Goal: Task Accomplishment & Management: Manage account settings

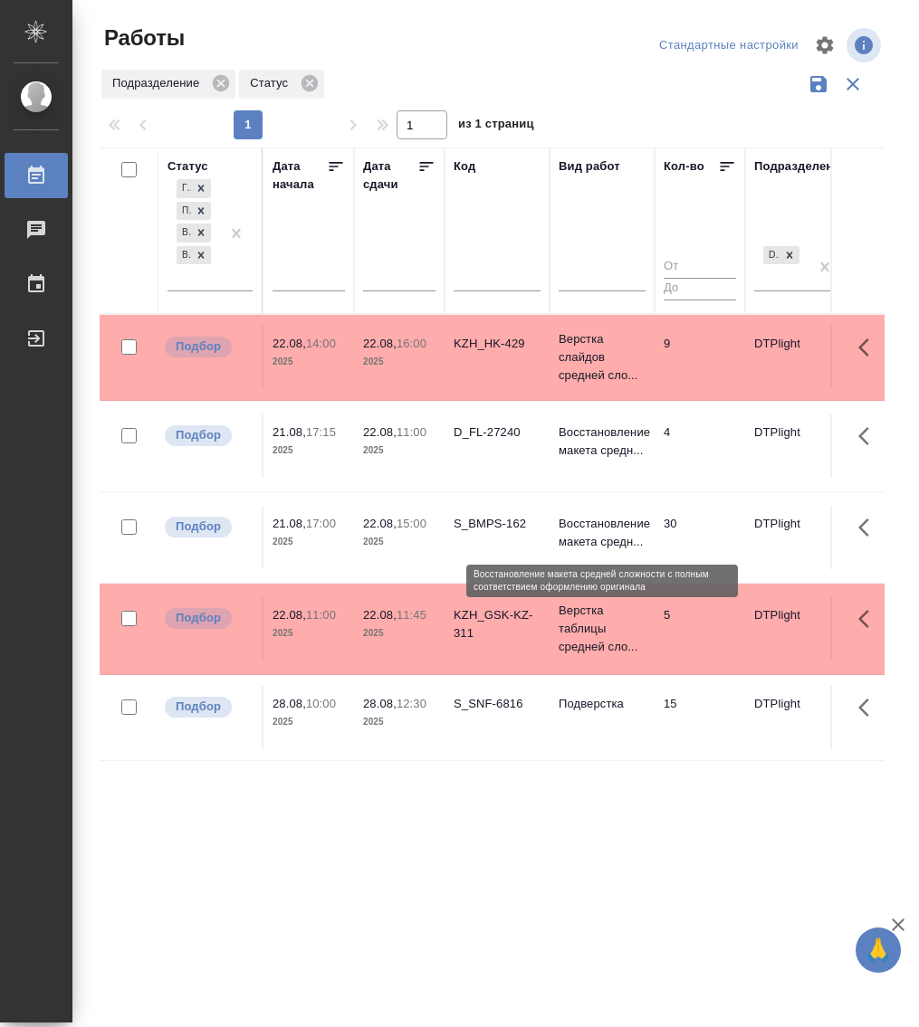
click at [590, 516] on p "Восстановление макета средн..." at bounding box center [601, 533] width 87 height 36
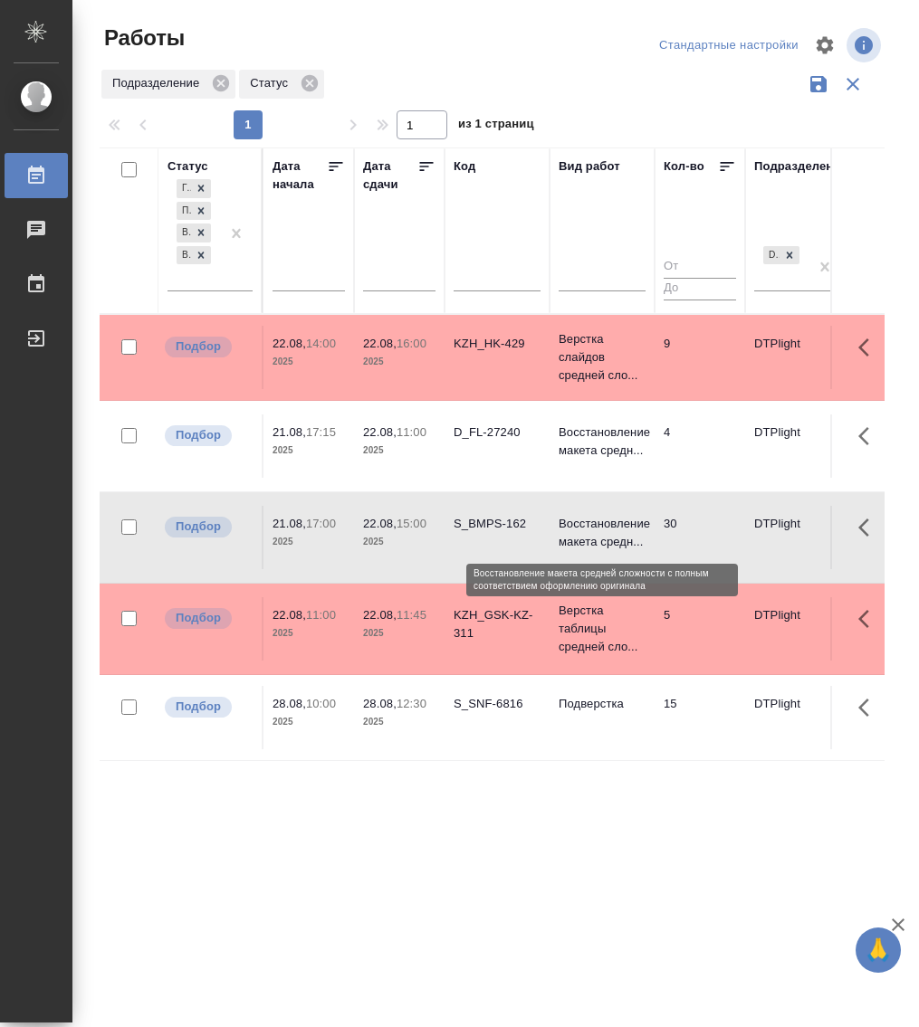
click at [591, 518] on p "Восстановление макета средн..." at bounding box center [601, 533] width 87 height 36
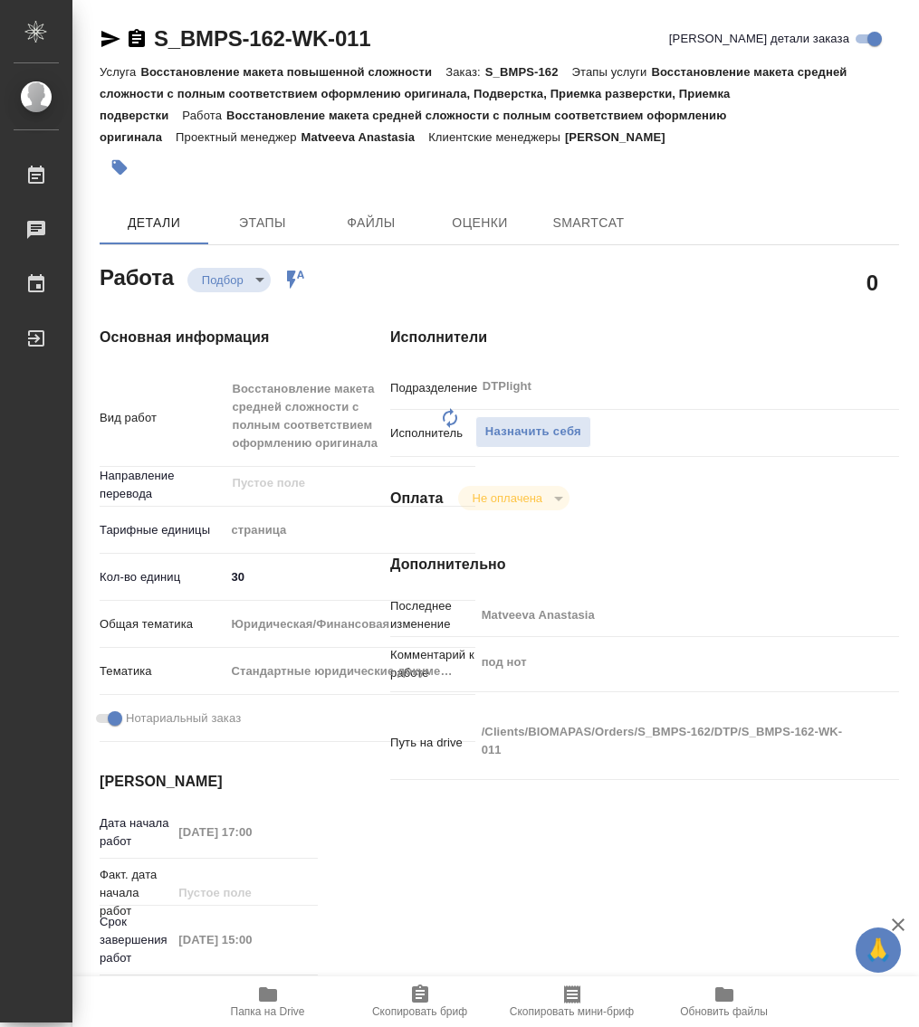
type textarea "x"
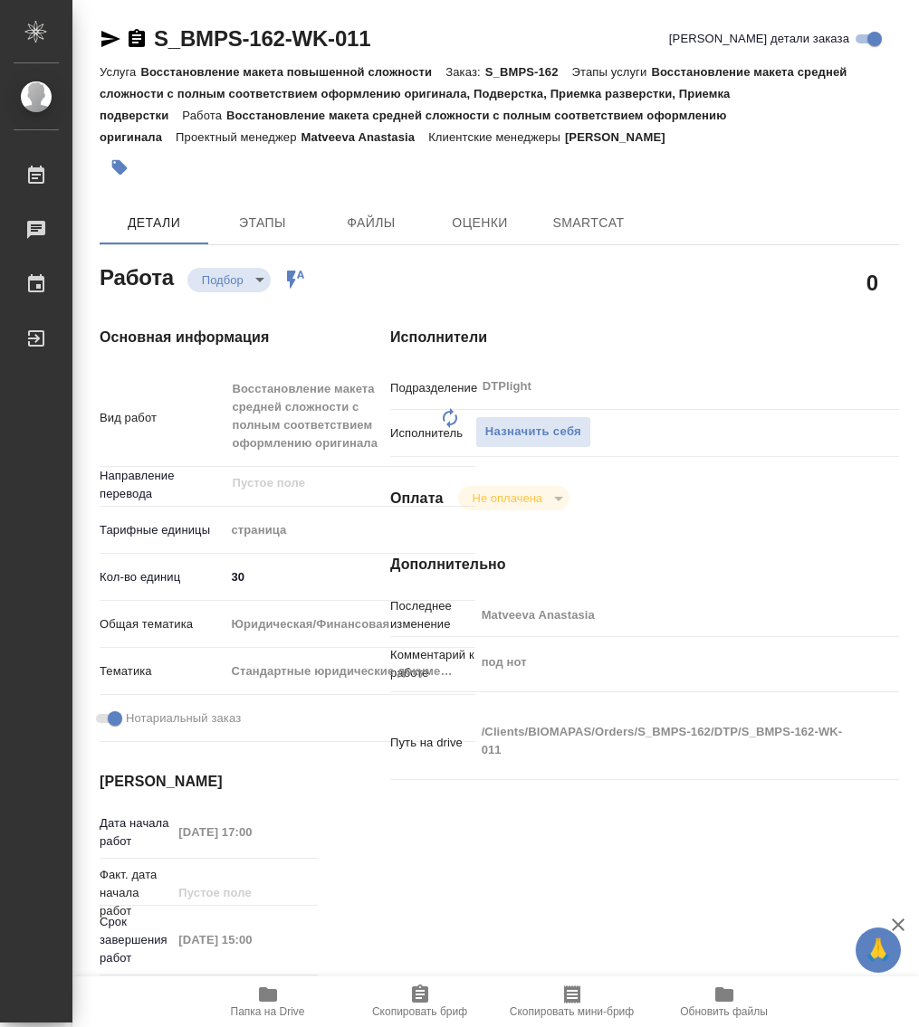
type textarea "x"
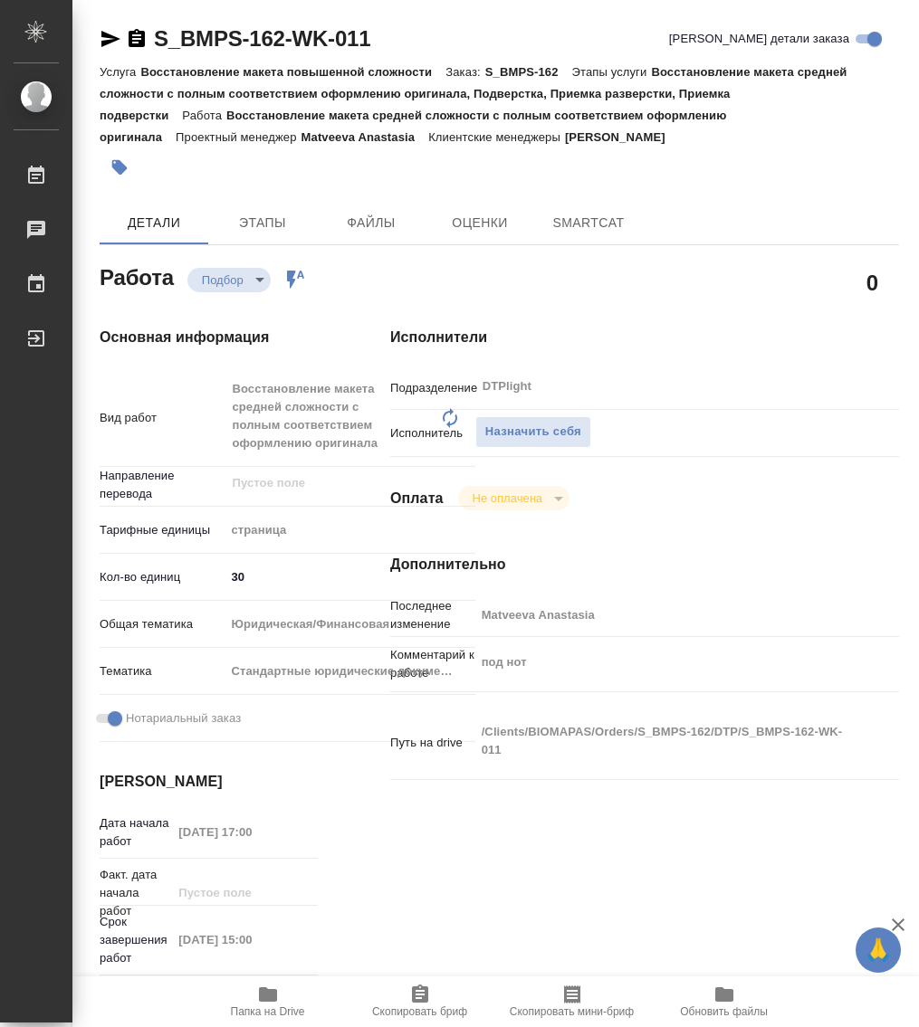
type textarea "x"
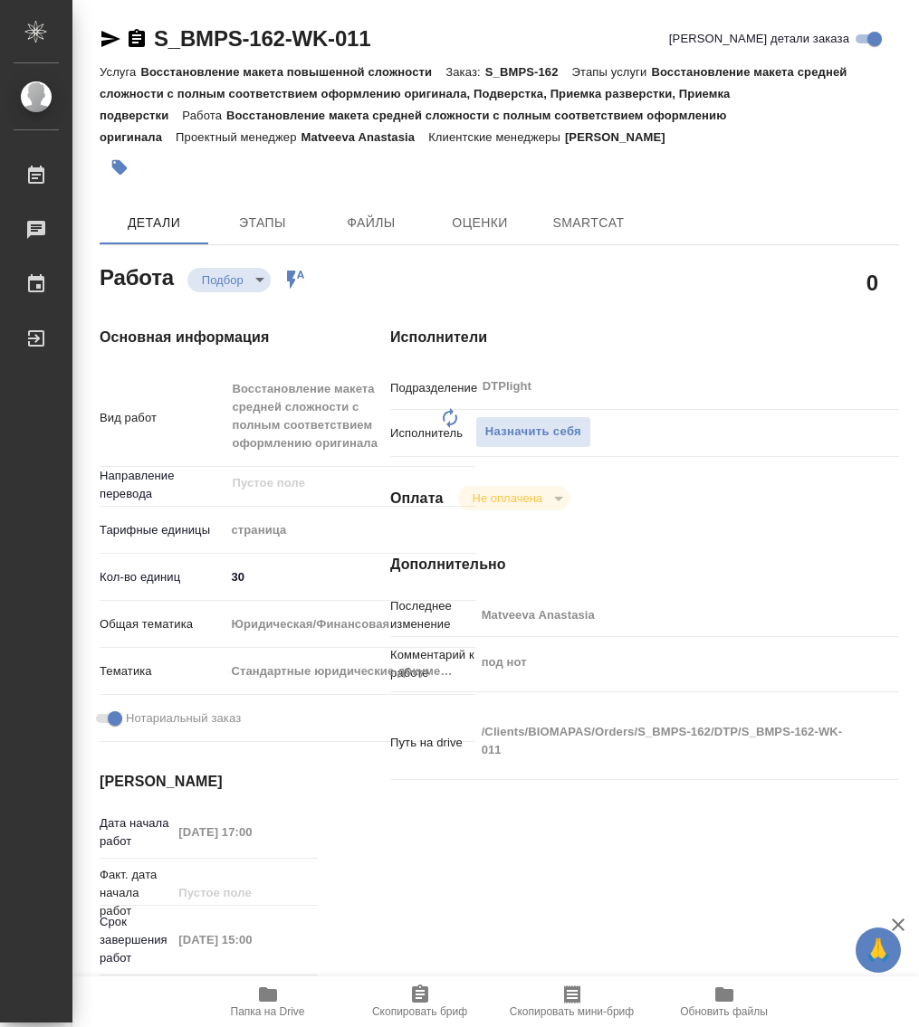
type textarea "x"
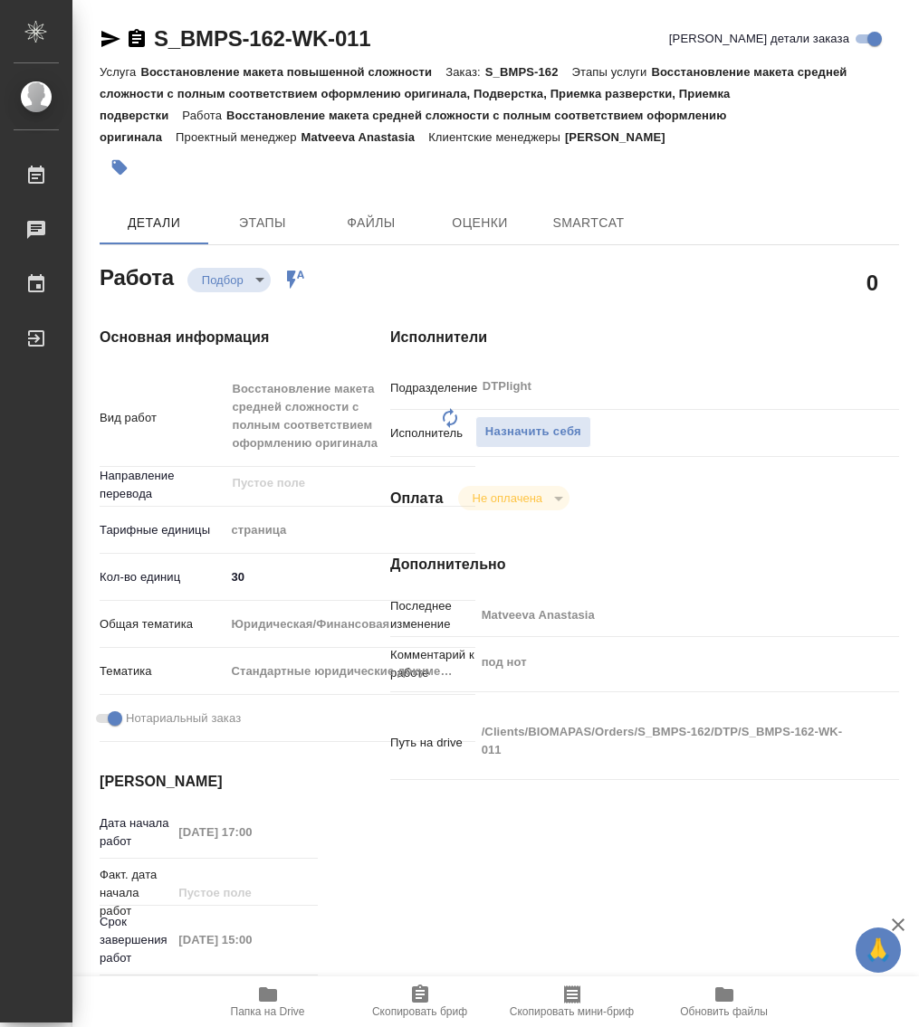
type textarea "x"
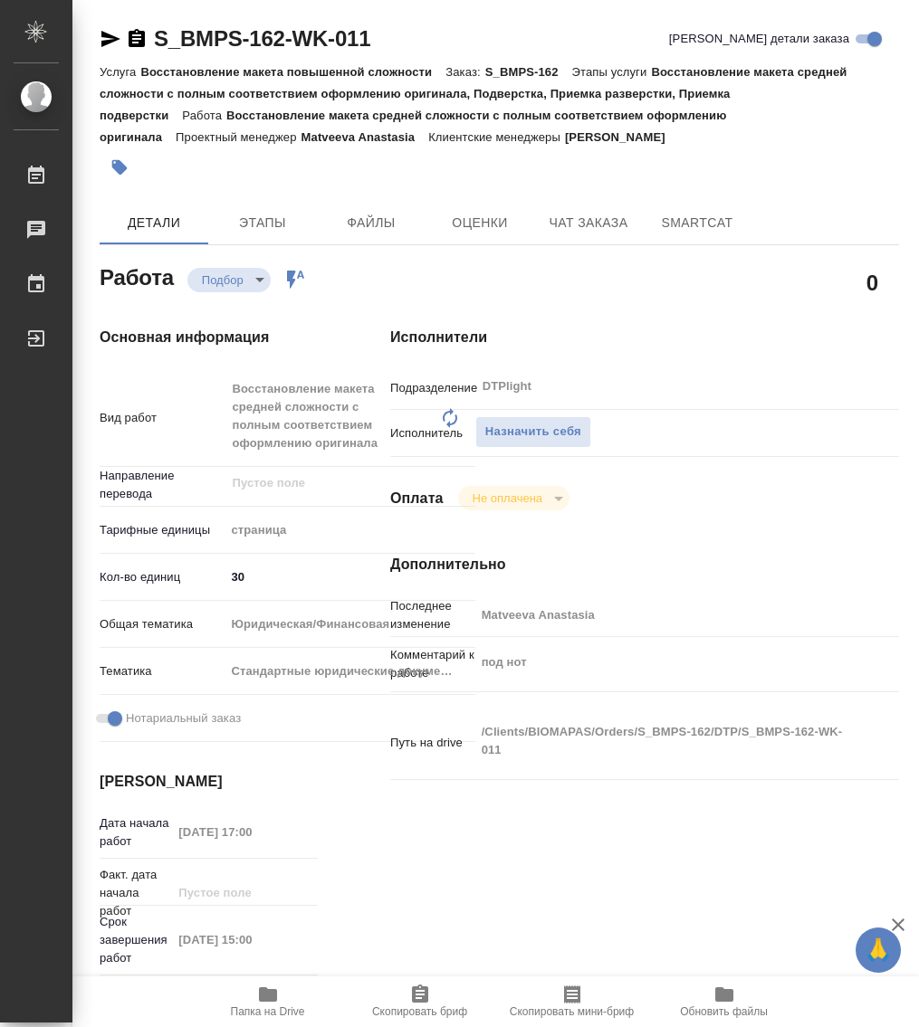
type textarea "x"
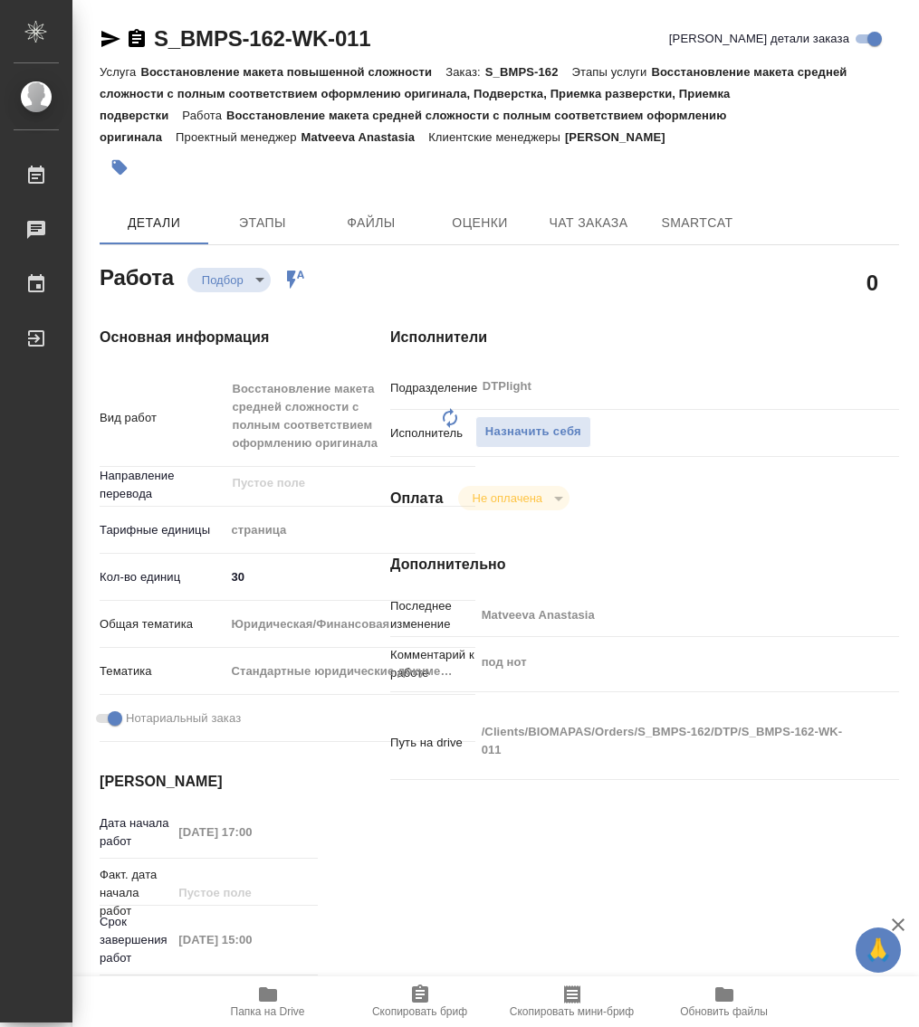
type textarea "x"
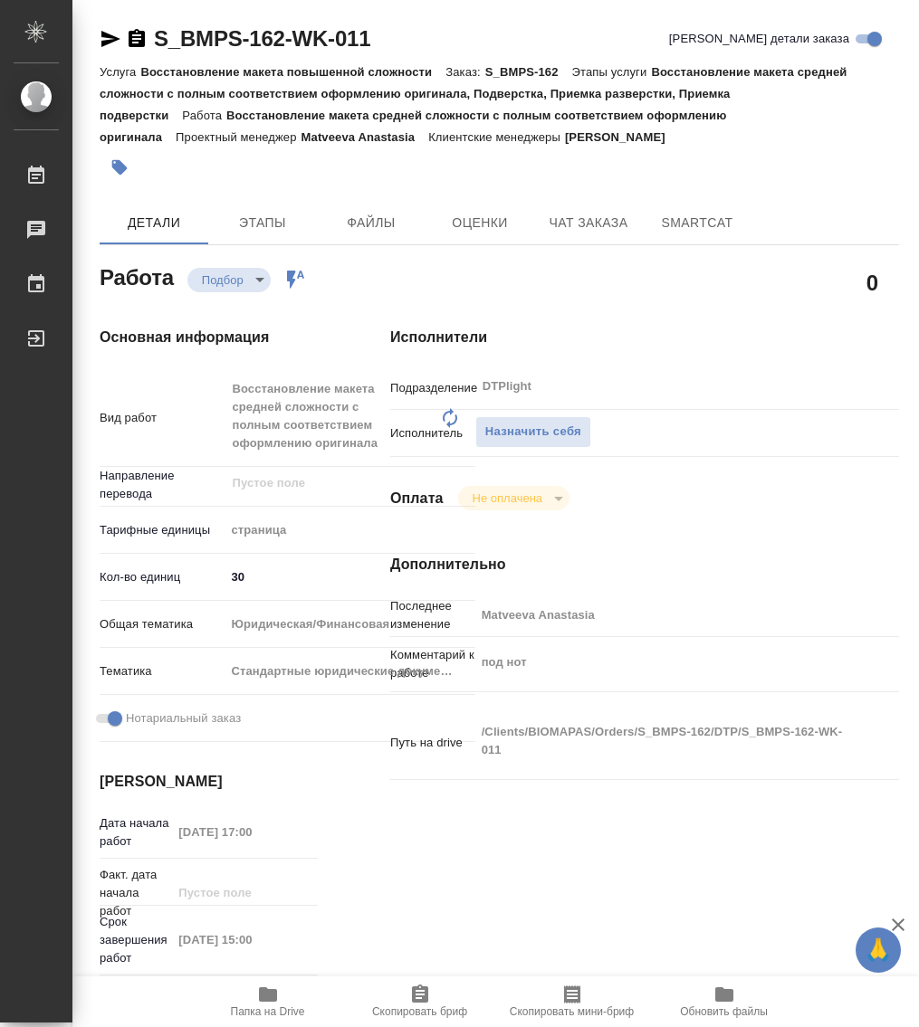
click at [259, 989] on icon "button" at bounding box center [268, 994] width 18 height 14
click at [536, 428] on span "Назначить себя" at bounding box center [533, 432] width 96 height 21
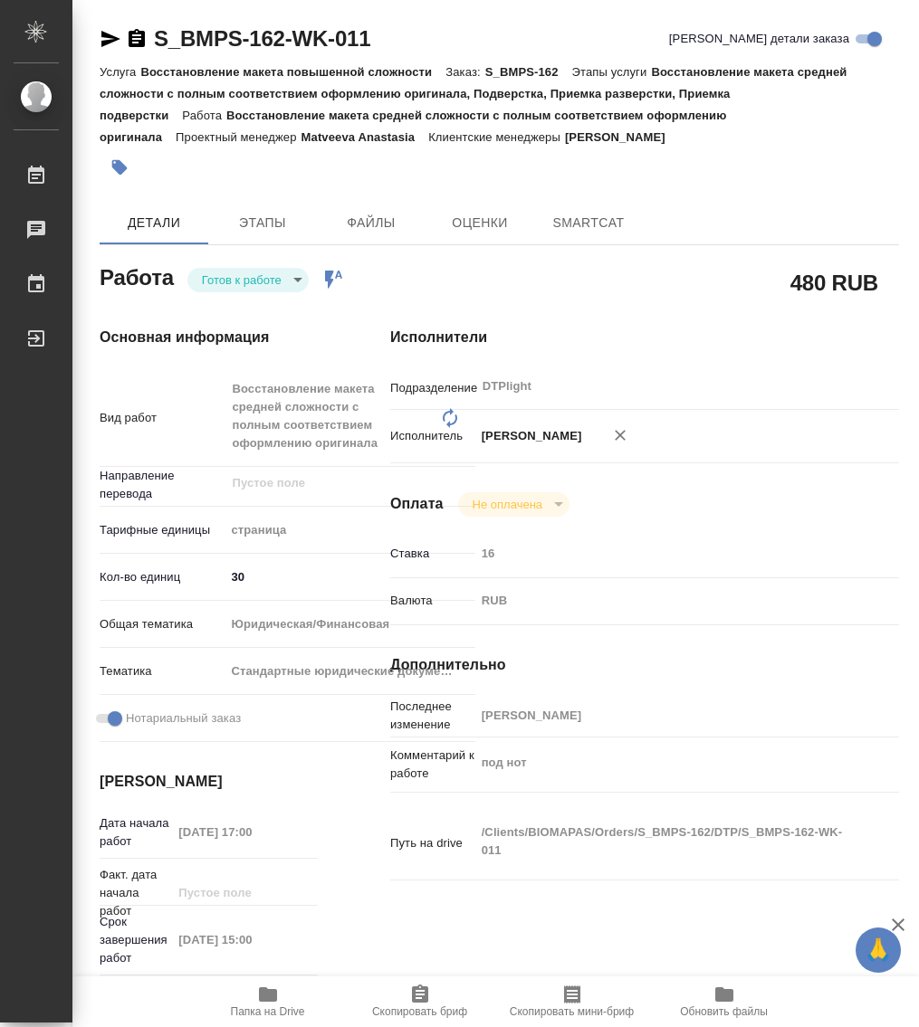
type textarea "x"
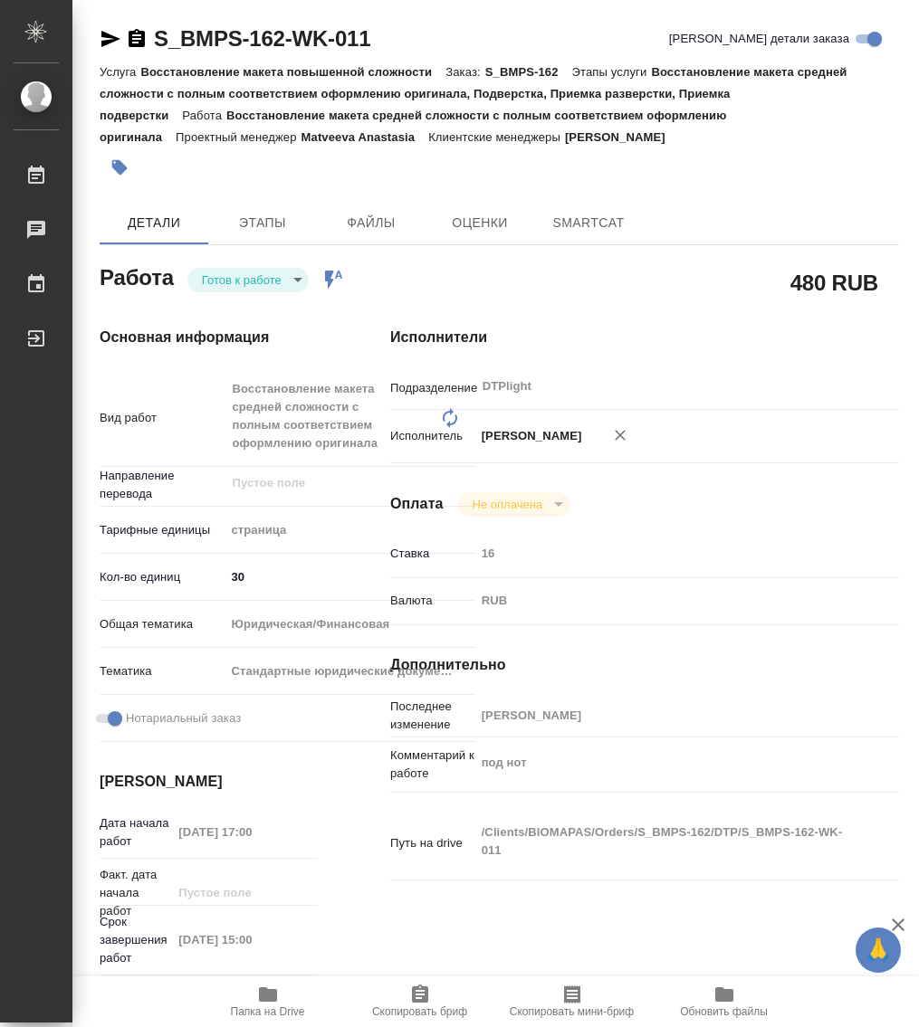
type textarea "x"
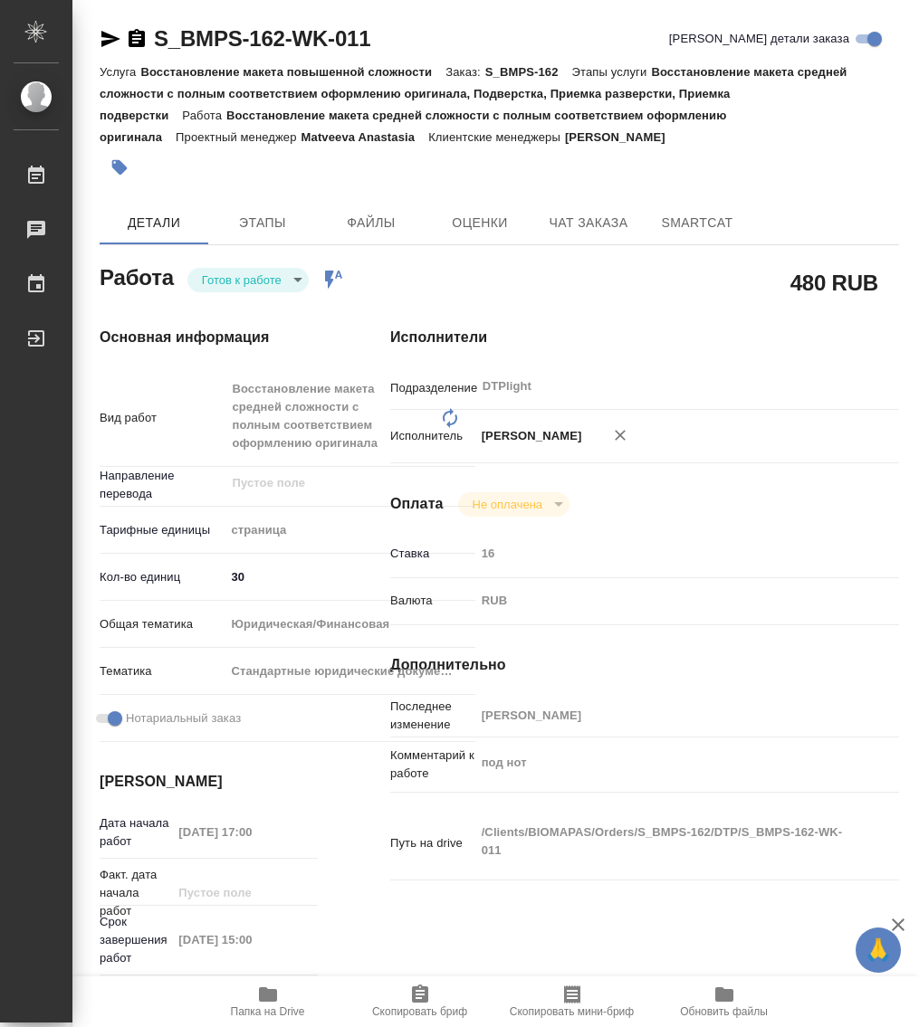
type textarea "x"
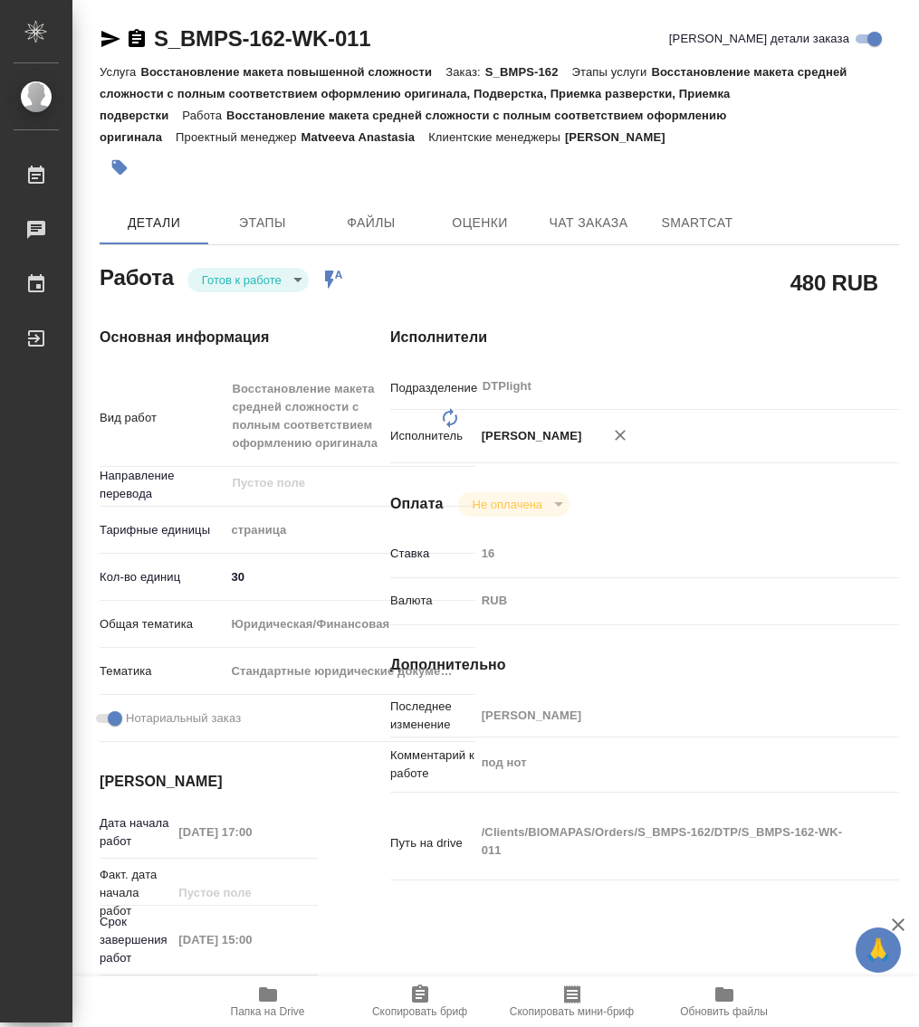
type textarea "x"
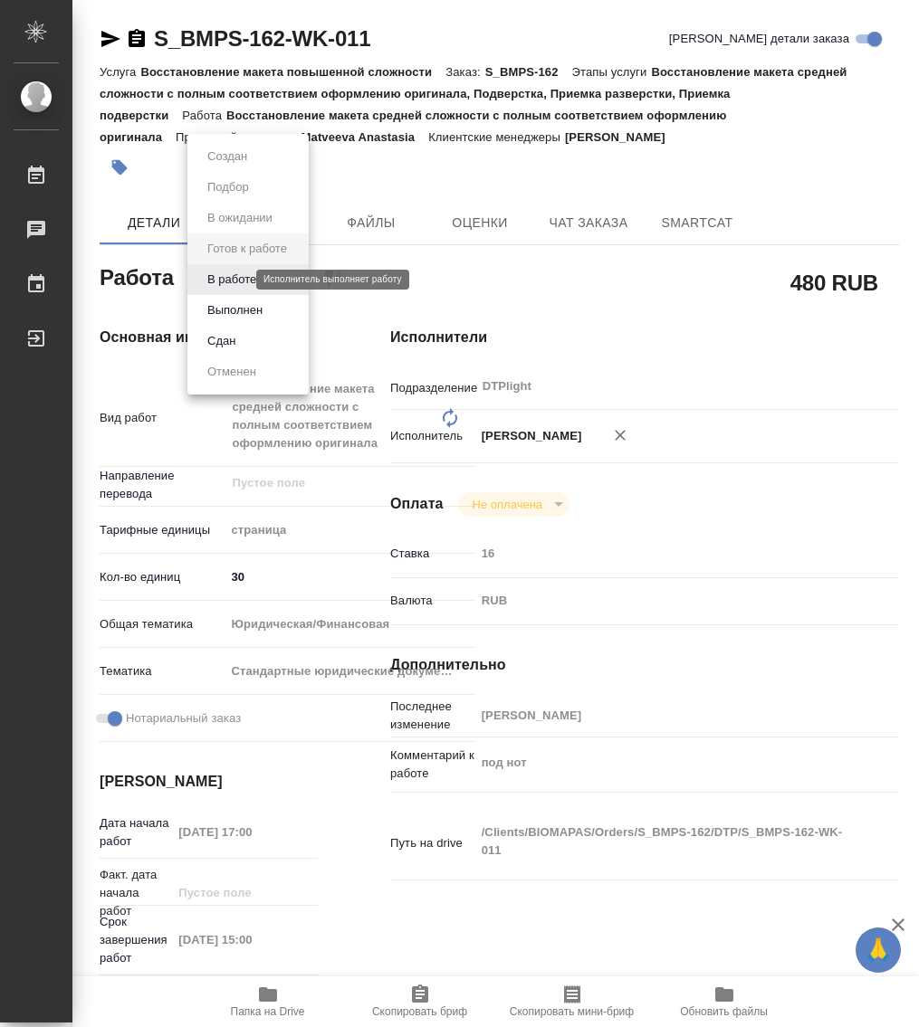
click at [229, 274] on body "🙏 .cls-1 fill:#fff; AWATERA Работы Чаты График Выйти S_BMPS-162-WK-011 Кратко д…" at bounding box center [459, 513] width 919 height 1027
type textarea "x"
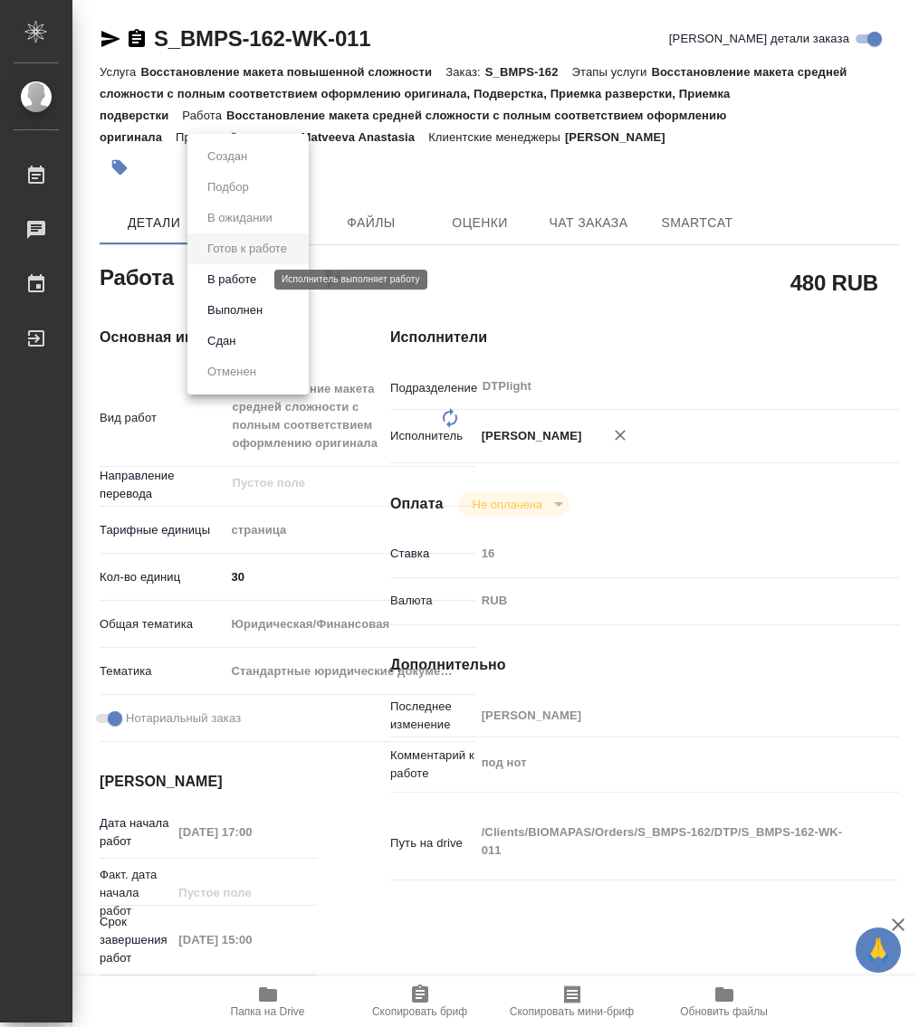
type textarea "x"
click at [234, 278] on button "В работе" at bounding box center [232, 280] width 60 height 20
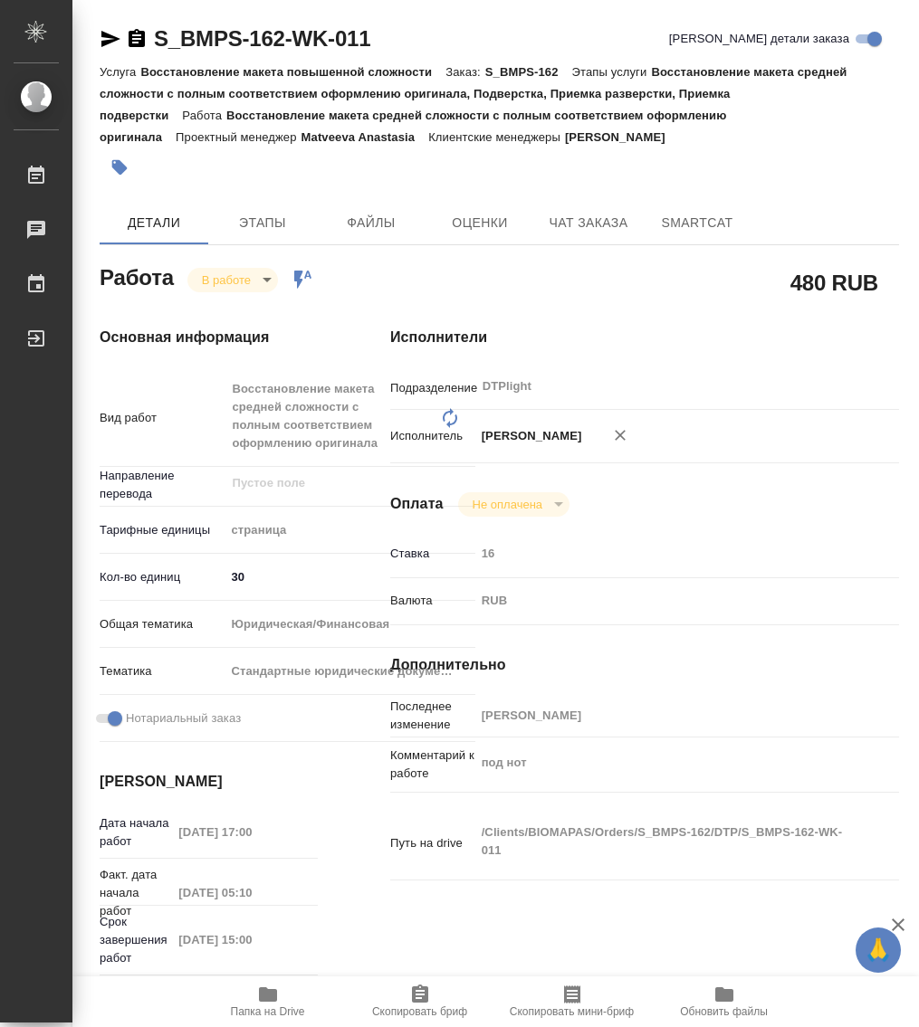
type textarea "x"
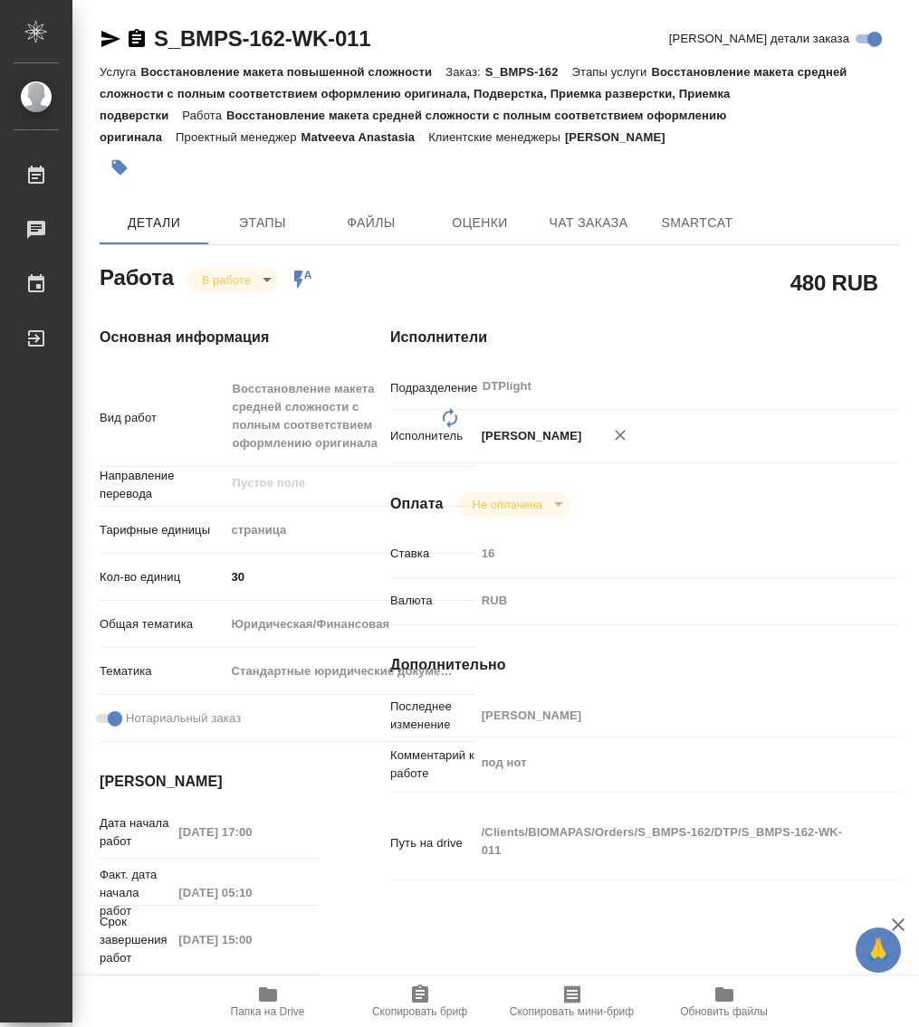
type textarea "x"
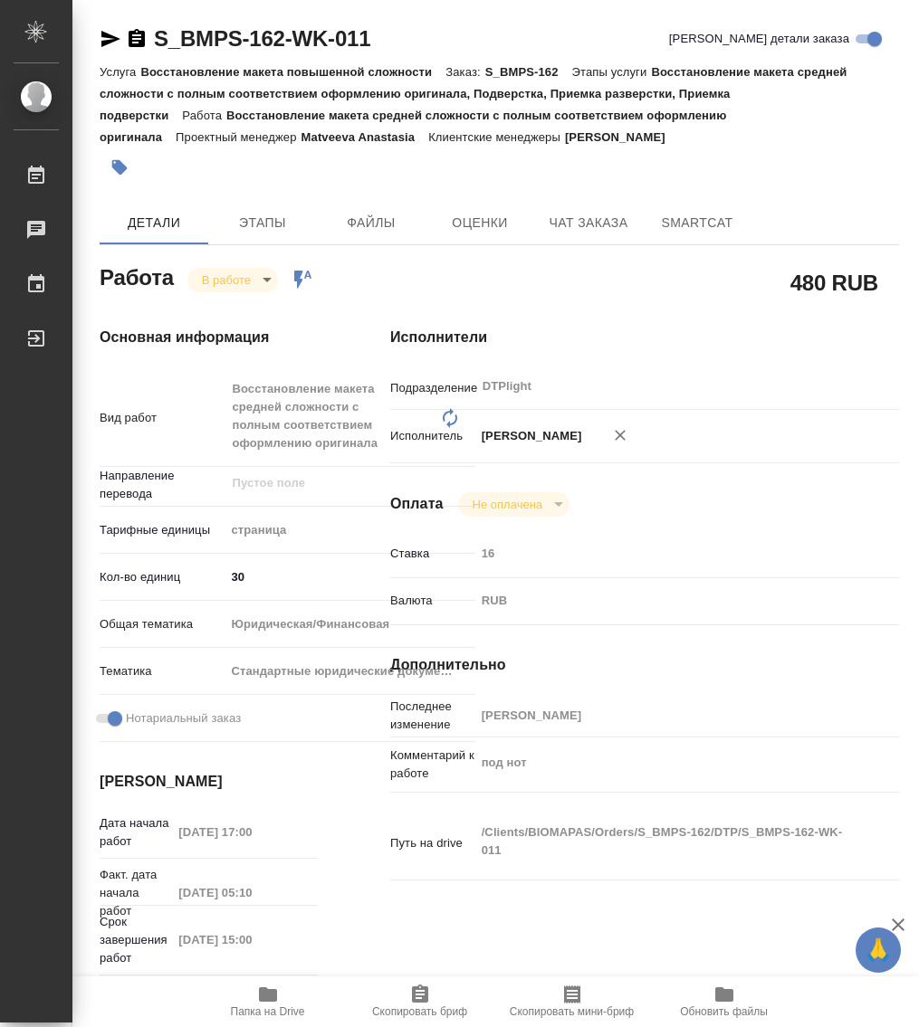
type textarea "x"
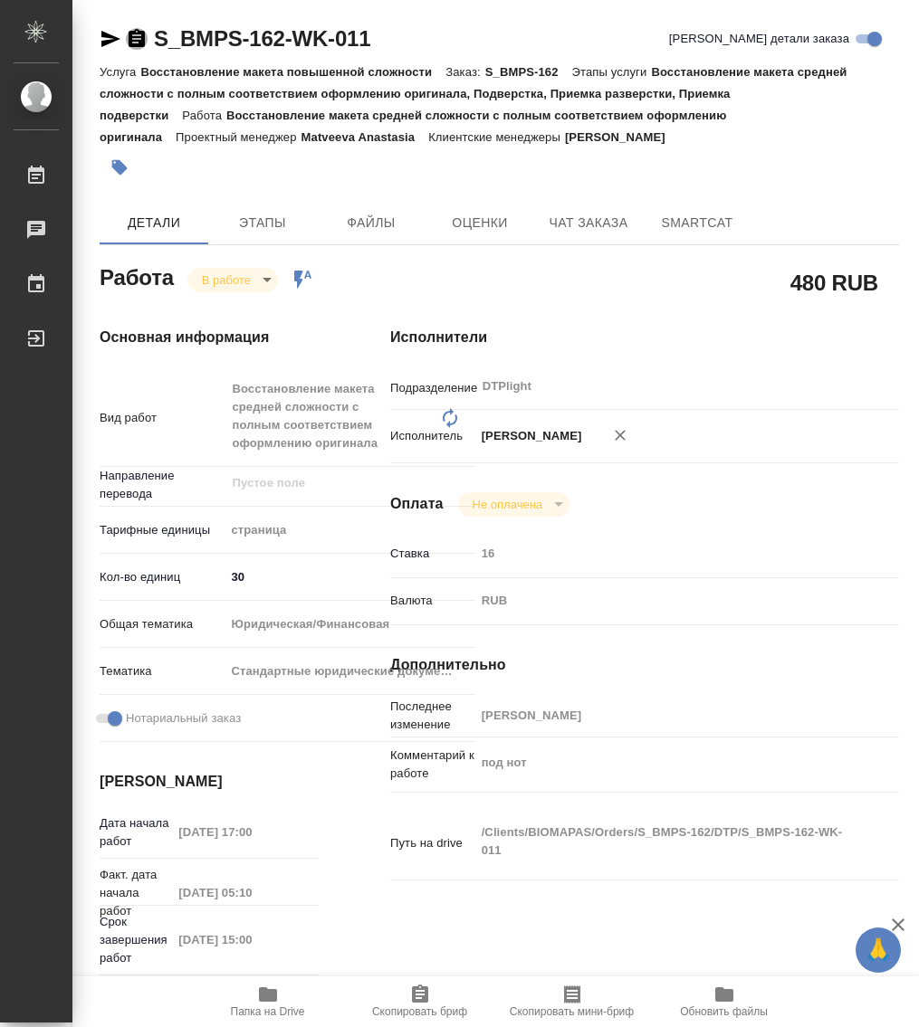
click at [138, 43] on icon "button" at bounding box center [137, 38] width 16 height 18
type textarea "x"
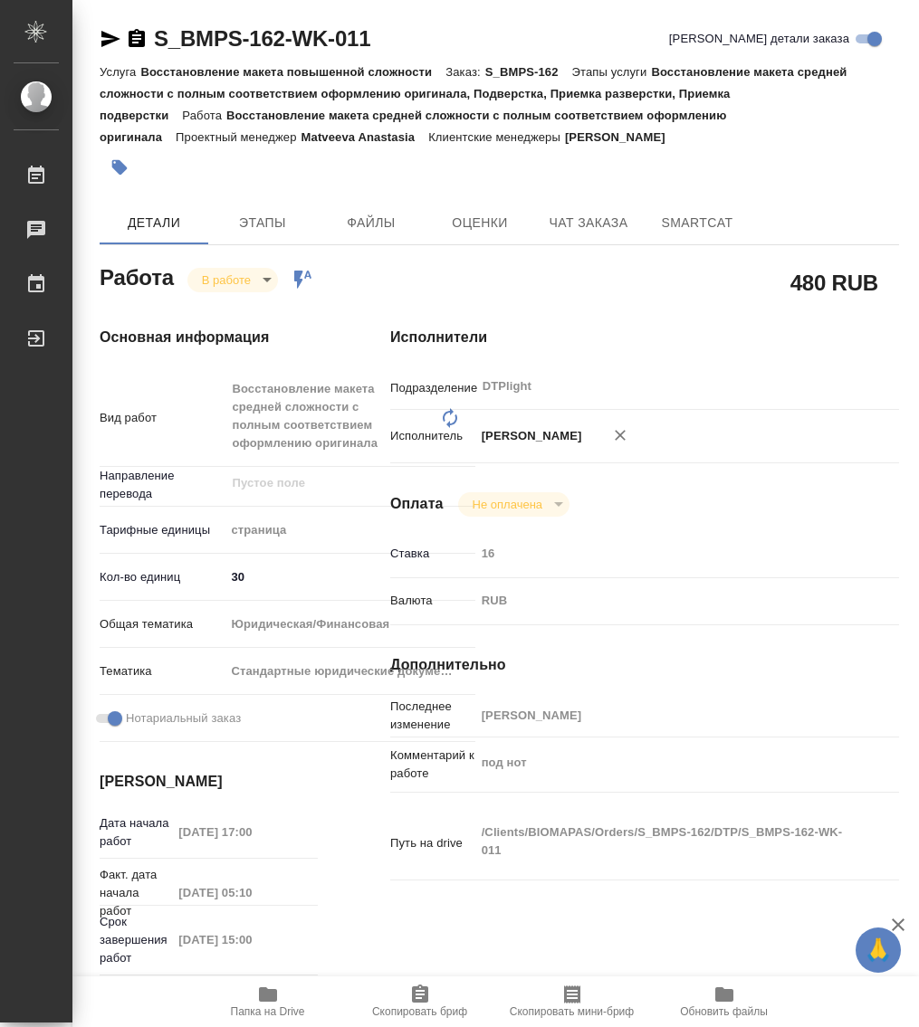
type textarea "x"
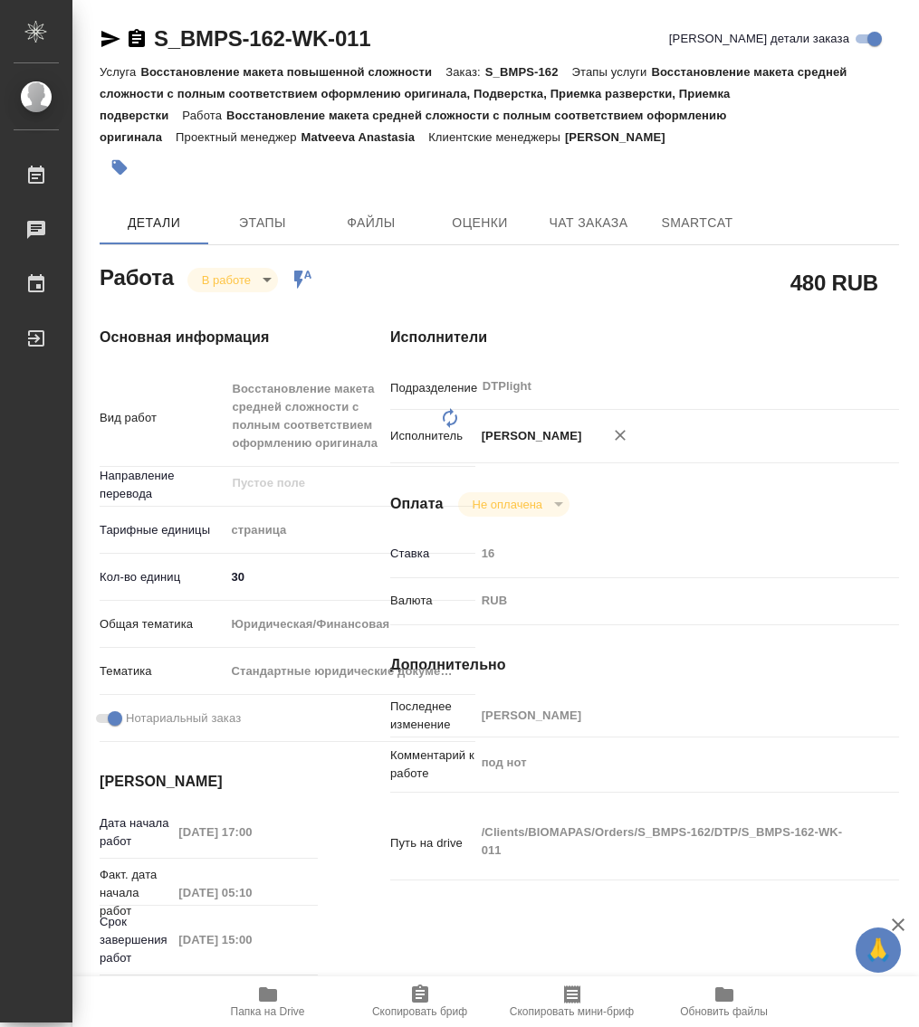
type textarea "x"
